Goal: Navigation & Orientation: Go to known website

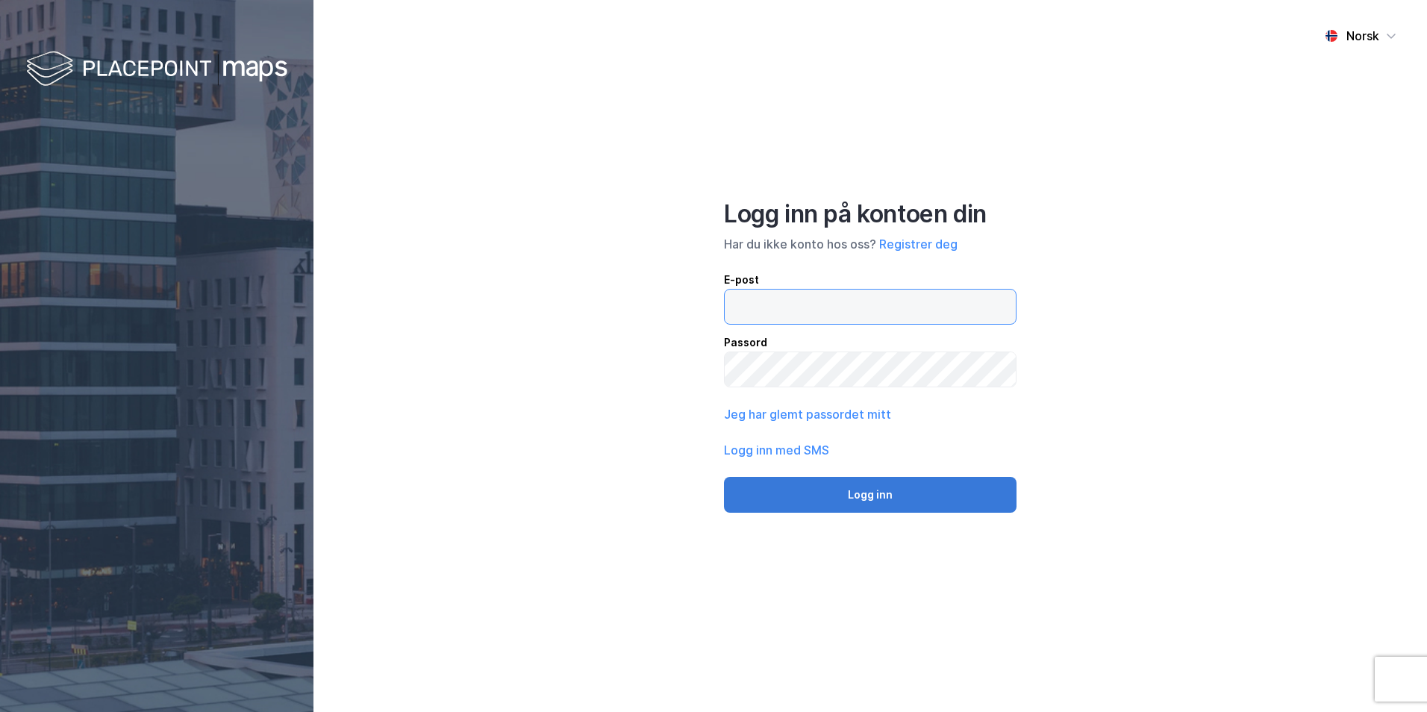
type input "[EMAIL_ADDRESS][DOMAIN_NAME]"
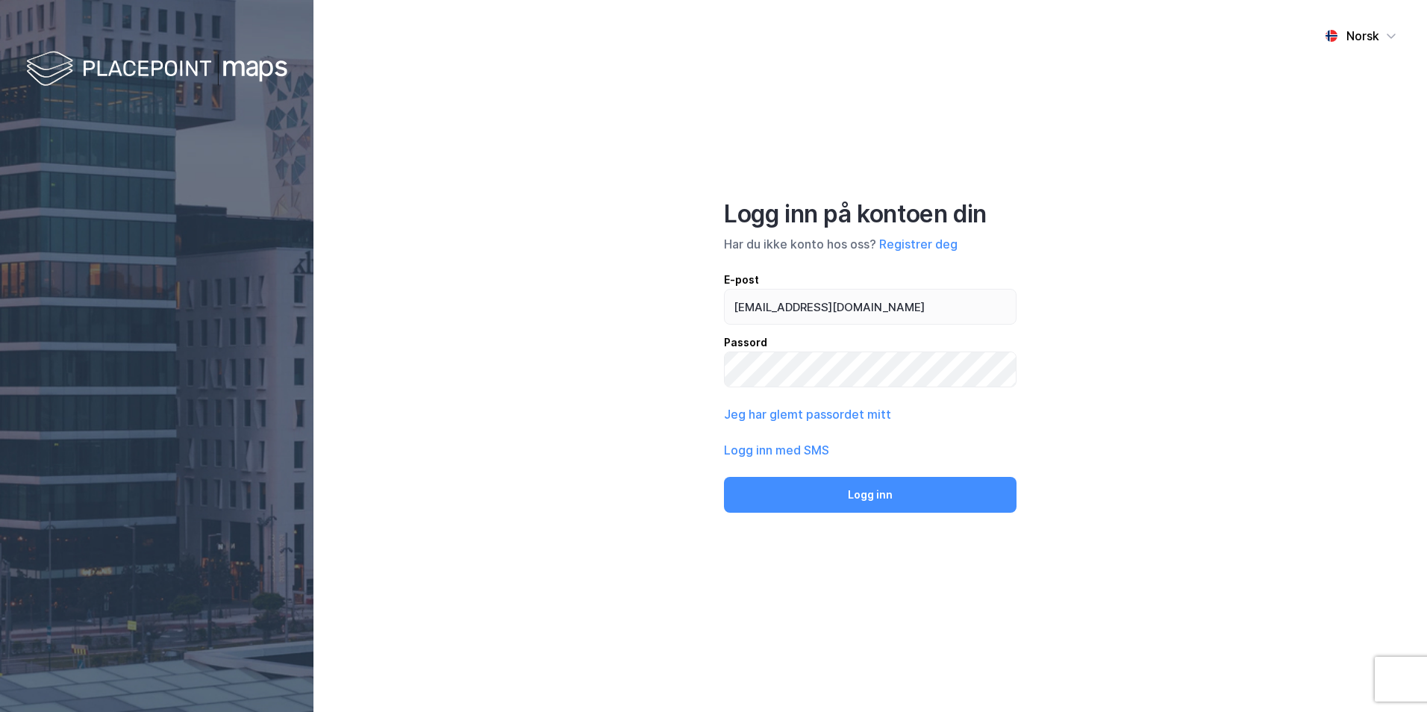
click at [930, 480] on button "Logg inn" at bounding box center [870, 495] width 293 height 36
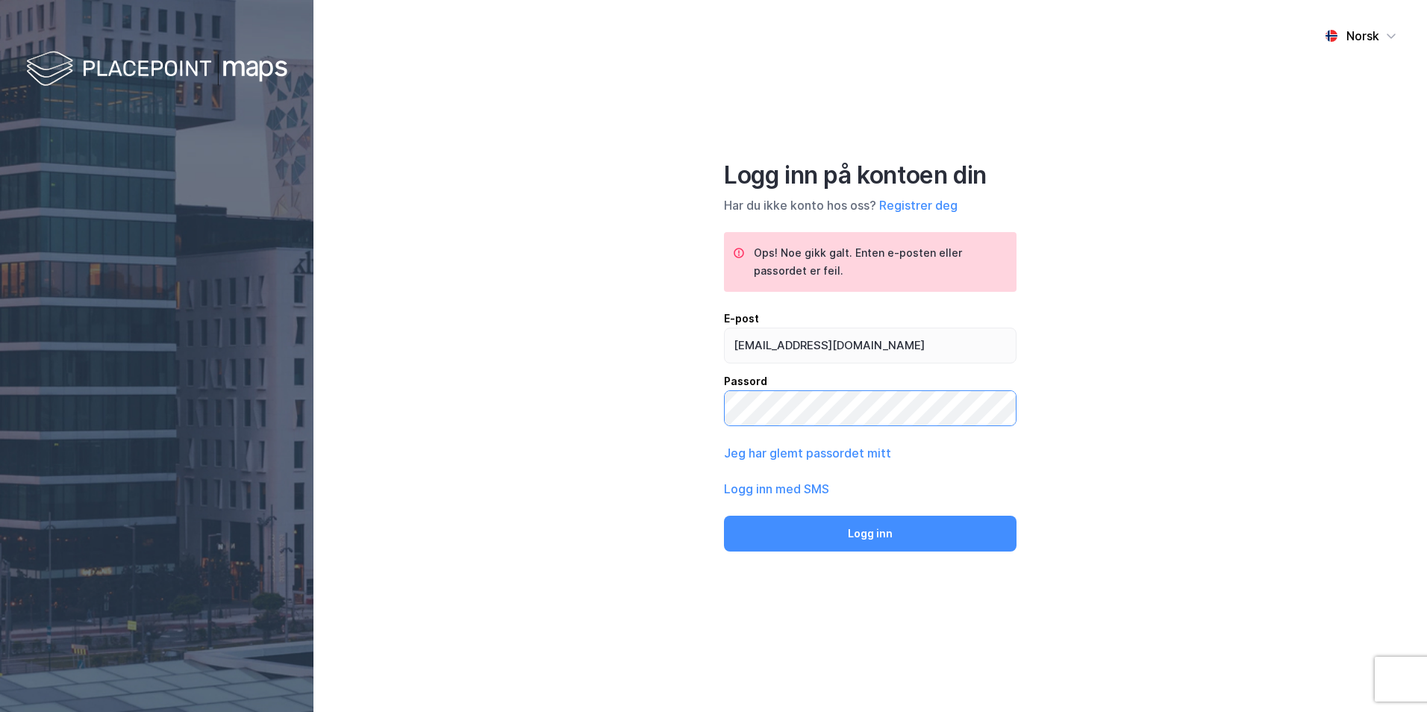
click at [640, 406] on div "Norsk Logg inn på kontoen din Har du ikke konto hos oss? Registrer deg Ops! Noe…" at bounding box center [869, 356] width 1113 height 712
click at [642, 415] on div "Norsk Logg inn på kontoen din Har du ikke konto hos oss? Registrer deg Ops! Noe…" at bounding box center [869, 356] width 1113 height 712
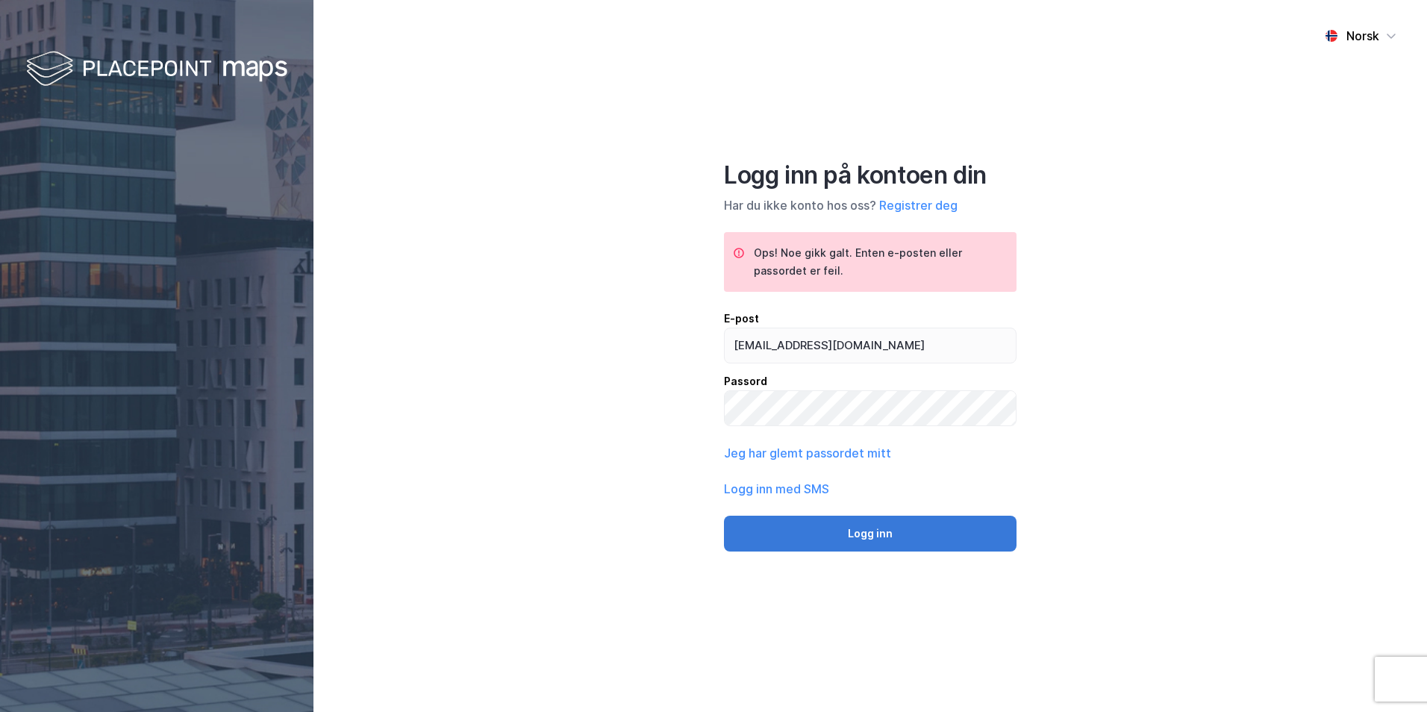
click at [869, 527] on button "Logg inn" at bounding box center [870, 534] width 293 height 36
